Goal: Task Accomplishment & Management: Use online tool/utility

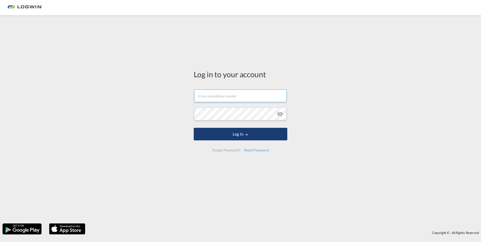
type input "[PERSON_NAME][EMAIL_ADDRESS][PERSON_NAME][DOMAIN_NAME]"
click at [245, 136] on md-icon "LOGIN" at bounding box center [247, 135] width 4 height 4
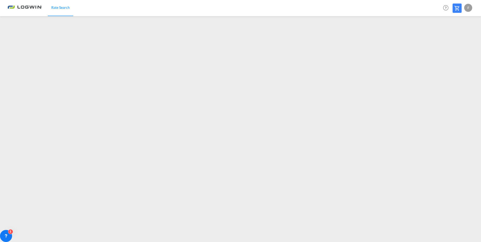
click at [468, 9] on div "F" at bounding box center [468, 8] width 8 height 8
click at [460, 39] on button "Logout" at bounding box center [462, 38] width 33 height 10
